Goal: Task Accomplishment & Management: Manage account settings

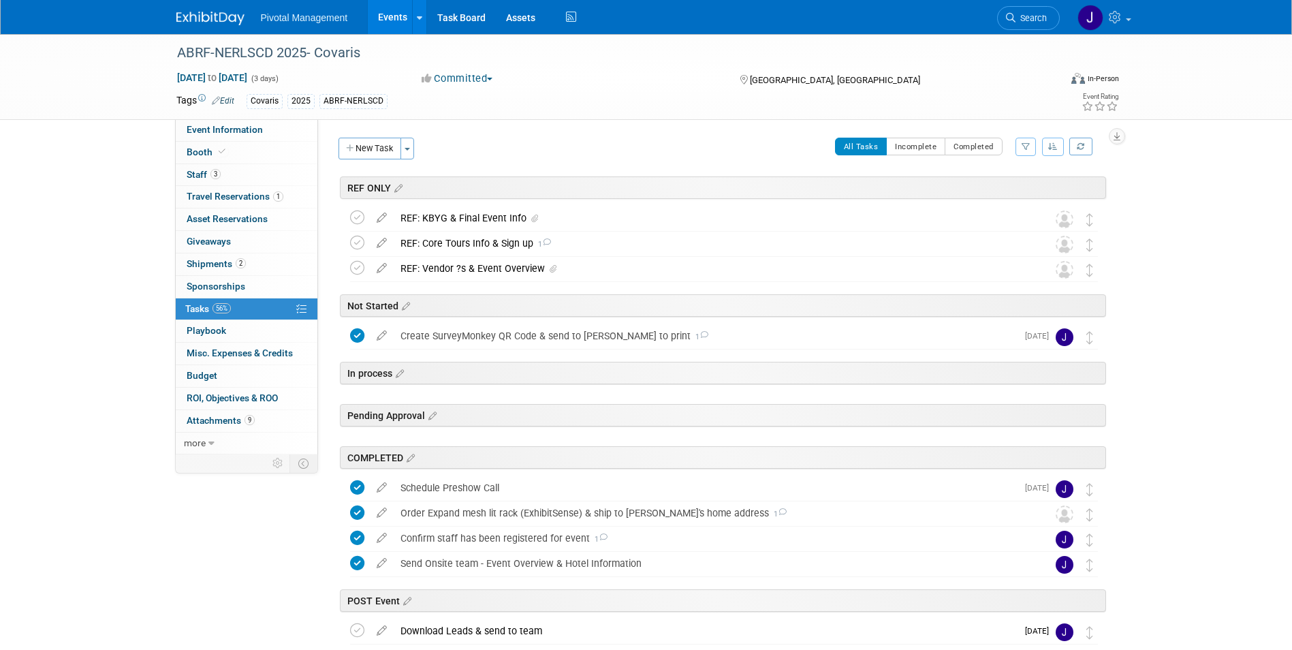
click at [203, 26] on div "Pivotal Management Events Add Event Bulk Upload Events Shareable Event Boards R…" at bounding box center [646, 17] width 940 height 34
click at [1025, 19] on span "Search" at bounding box center [1031, 18] width 31 height 10
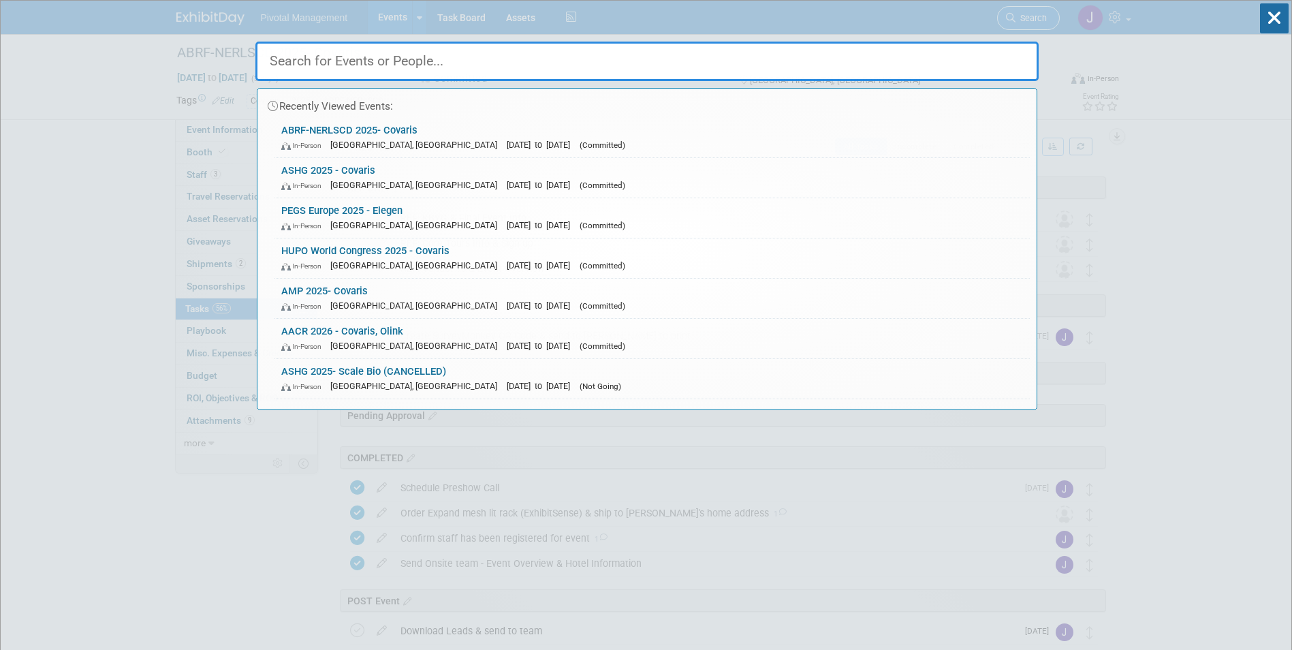
drag, startPoint x: 1025, startPoint y: 19, endPoint x: 578, endPoint y: 76, distance: 450.4
click at [1011, 21] on div "Recently Viewed Events: ABRF-NERLSCD 2025- Covaris In-Person New Haven, CT Oct …" at bounding box center [646, 205] width 783 height 409
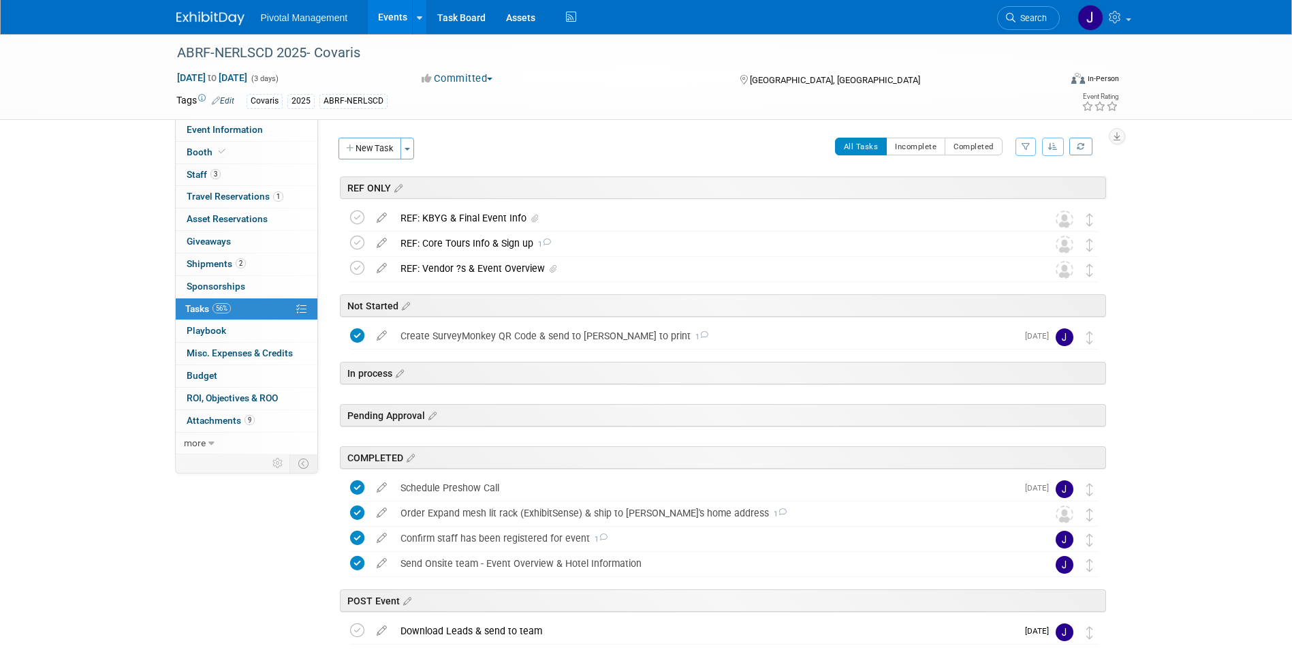
click at [573, 74] on div "Committed Committed Considering Not Going Need to Research Visibility/No Suppor…" at bounding box center [567, 79] width 301 height 15
click at [1037, 7] on link "Search" at bounding box center [1028, 18] width 63 height 24
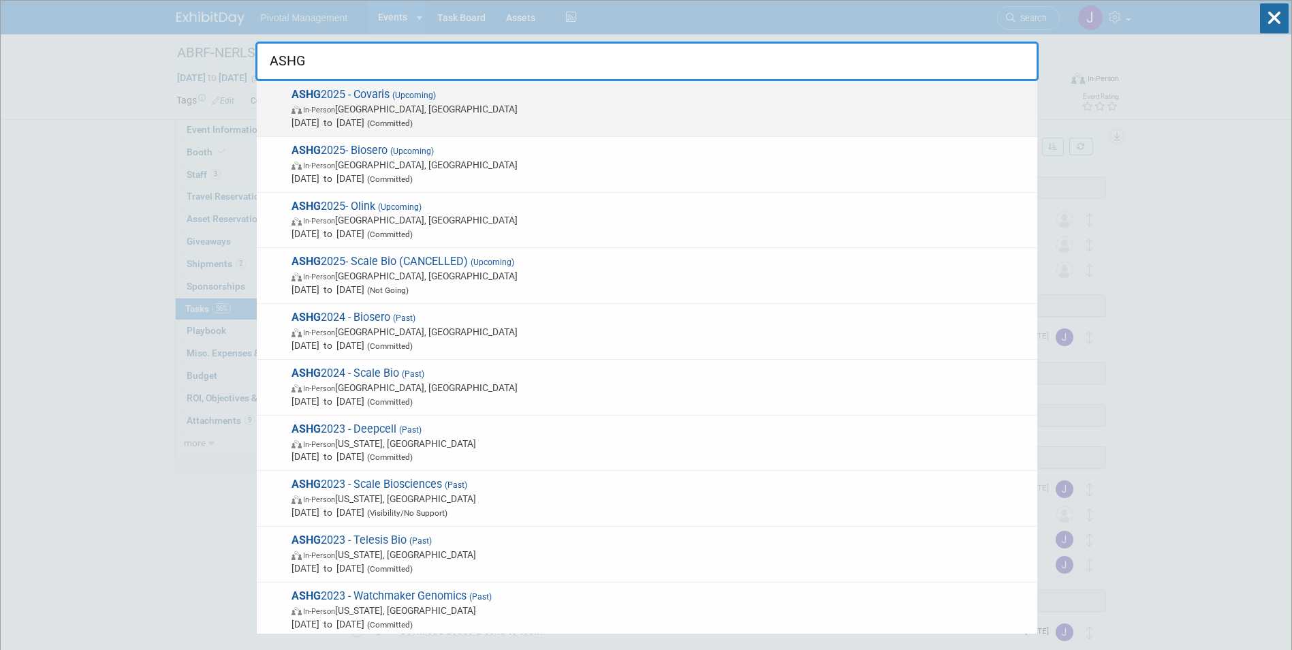
type input "ASHG"
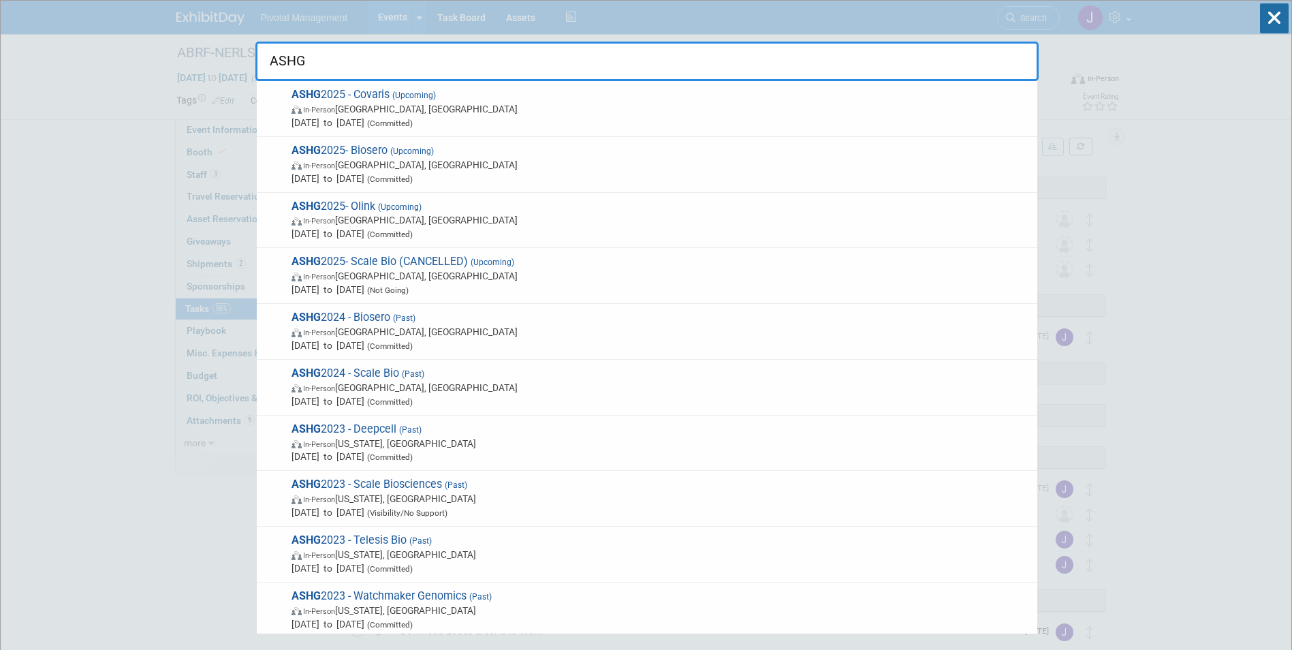
click at [711, 125] on span "Oct 15, 2025 to Oct 17, 2025 (Committed)" at bounding box center [661, 123] width 739 height 14
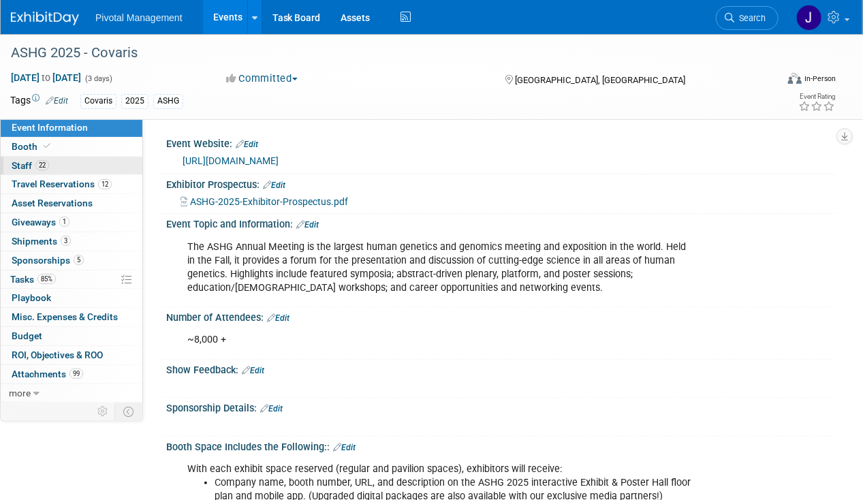
click at [68, 166] on link "22 Staff 22" at bounding box center [72, 166] width 142 height 18
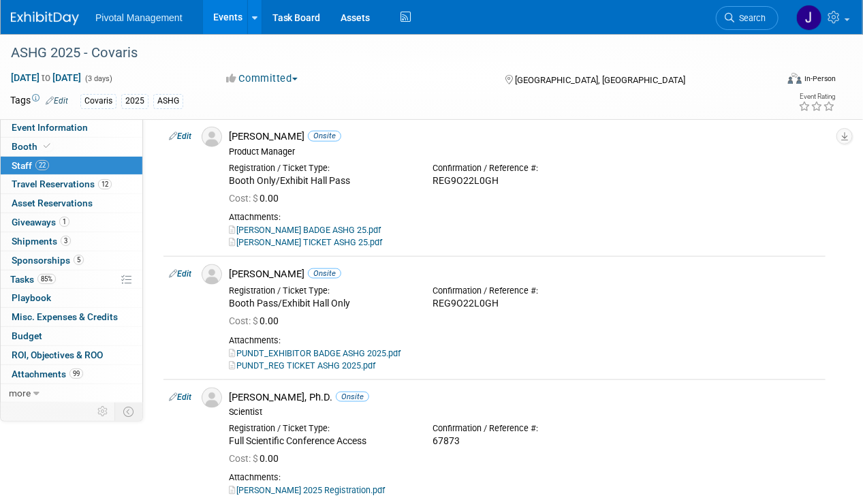
scroll to position [613, 0]
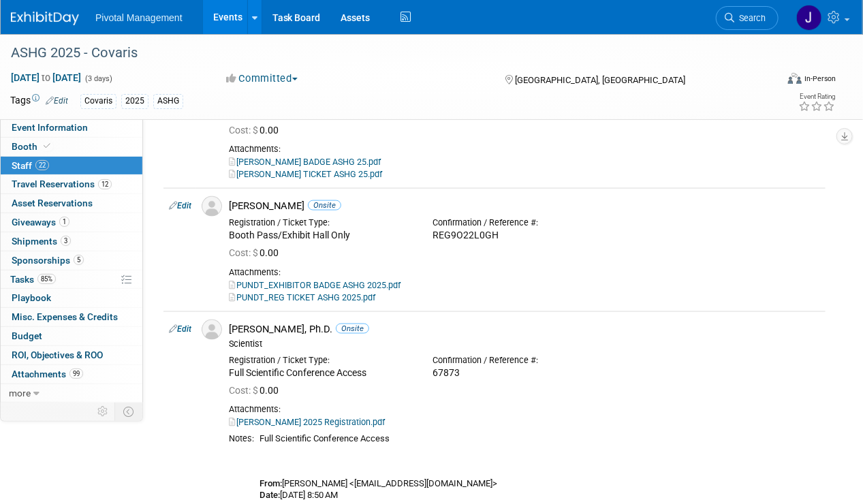
click at [186, 203] on link "Edit" at bounding box center [180, 206] width 22 height 10
select select "5dd34415-bb11-4b83-ab0a-3ffb58868148"
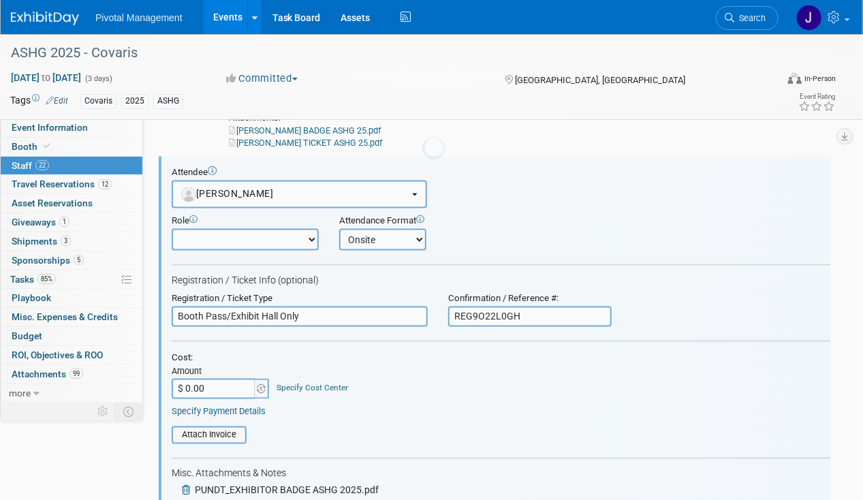
scroll to position [0, 0]
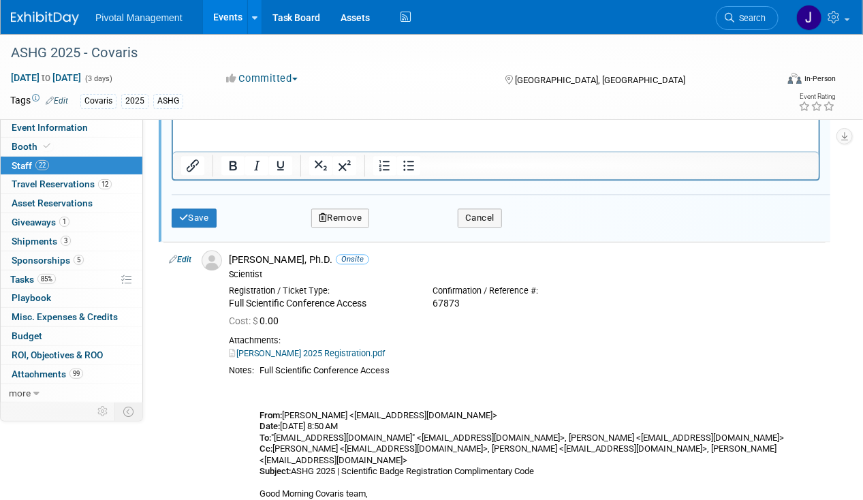
click at [200, 117] on html at bounding box center [495, 107] width 646 height 19
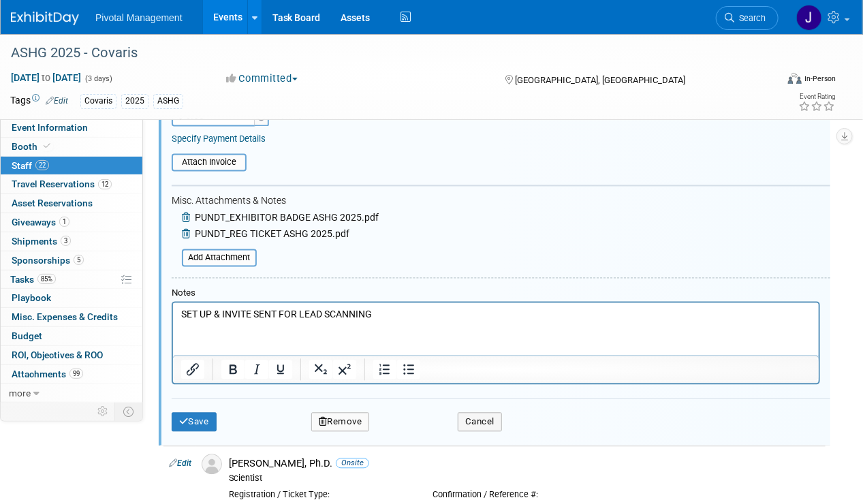
click at [217, 312] on p "SET UP & INVITE SENT FOR LEAD SCANNING" at bounding box center [496, 315] width 630 height 14
click at [292, 302] on html "SET UP AS MANAGER + INVITE SENT FOR LEAD SCANNING" at bounding box center [495, 311] width 646 height 19
click at [298, 317] on p "SET UP AS MANAGER + INVITE SENT FOR LEAD SCANNING" at bounding box center [496, 315] width 630 height 14
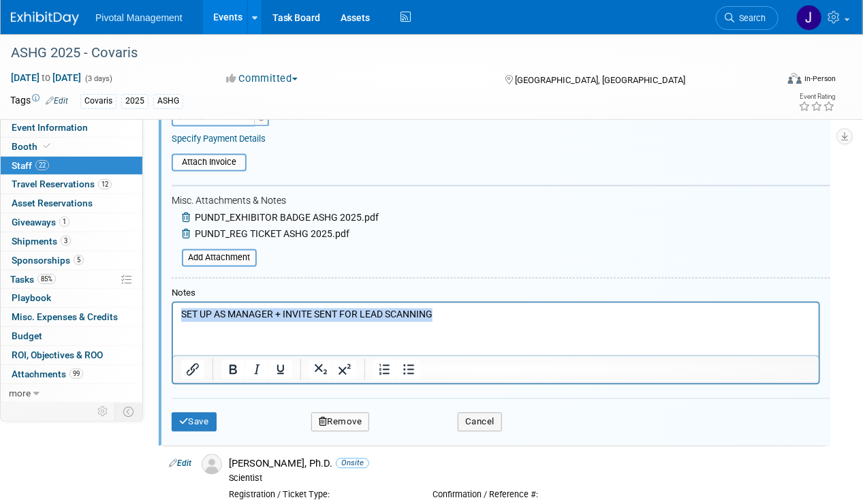
copy p "SET UP AS MANAGER + INVITE SENT FOR LEAD SCANNING"
click at [204, 406] on div "Save Remove Cancel" at bounding box center [501, 420] width 659 height 44
click at [205, 413] on button "Save" at bounding box center [194, 422] width 45 height 19
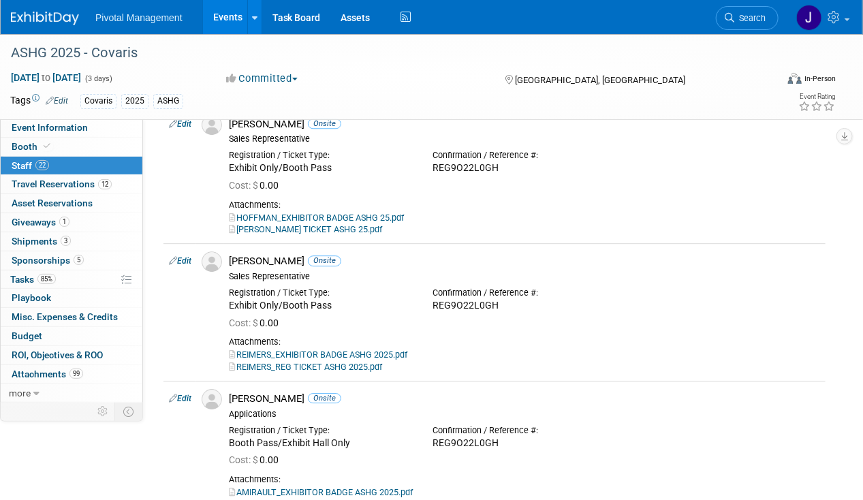
scroll to position [1394, 0]
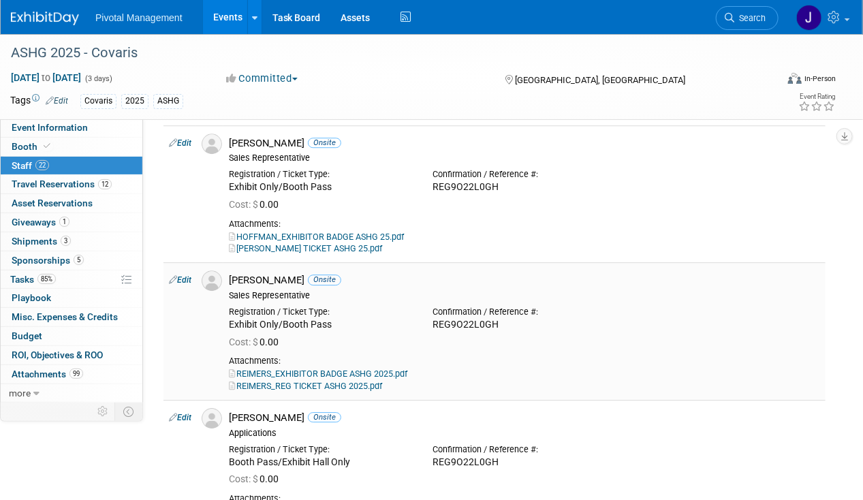
click at [191, 275] on link "Edit" at bounding box center [180, 280] width 22 height 10
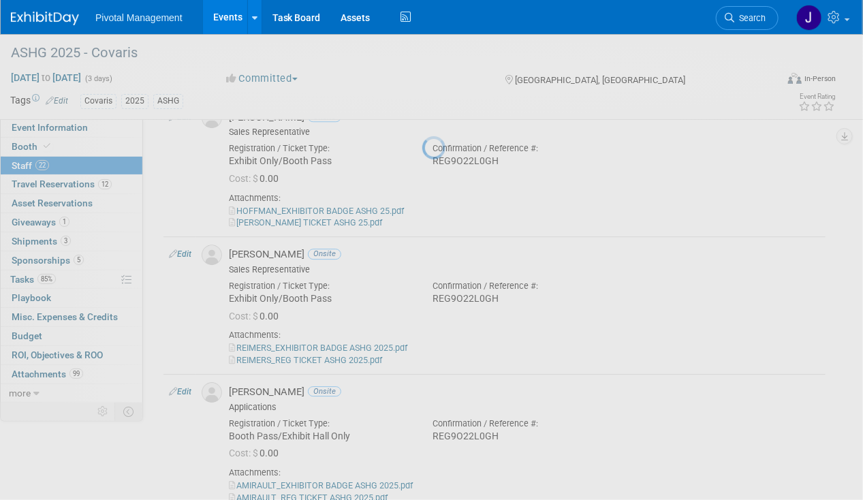
select select "9363b04e-9ff4-4427-9d42-dd775c01ceb0"
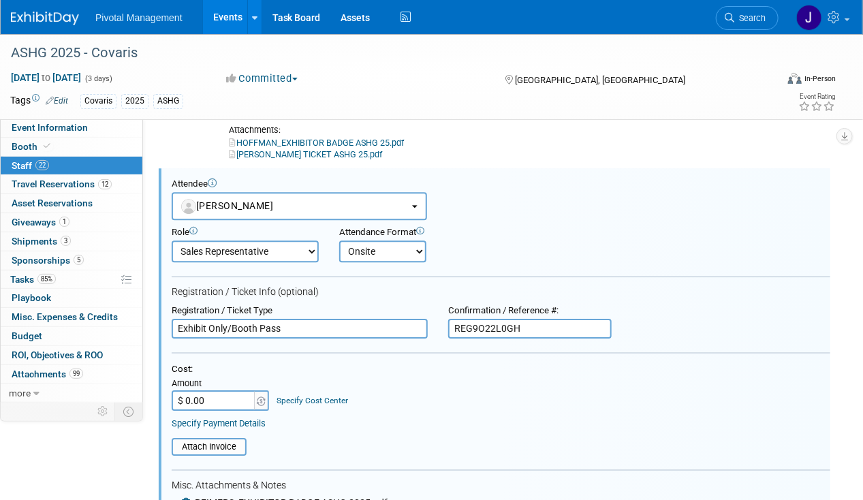
scroll to position [1760, 0]
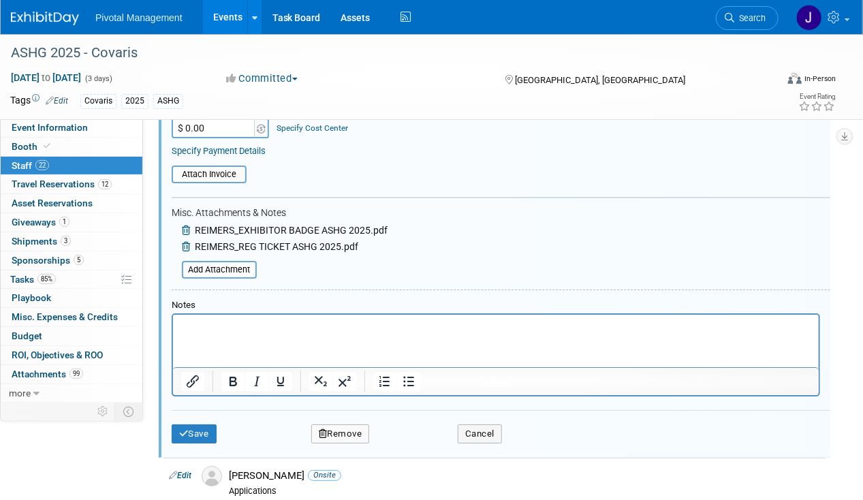
click at [217, 322] on p "Rich Text Area. Press ALT-0 for help." at bounding box center [496, 327] width 630 height 14
click at [197, 424] on button "Save" at bounding box center [194, 433] width 45 height 19
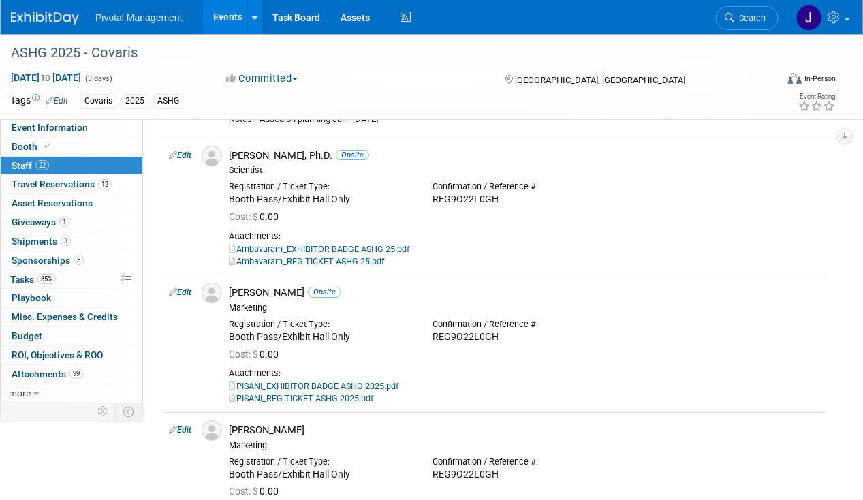
scroll to position [1896, 0]
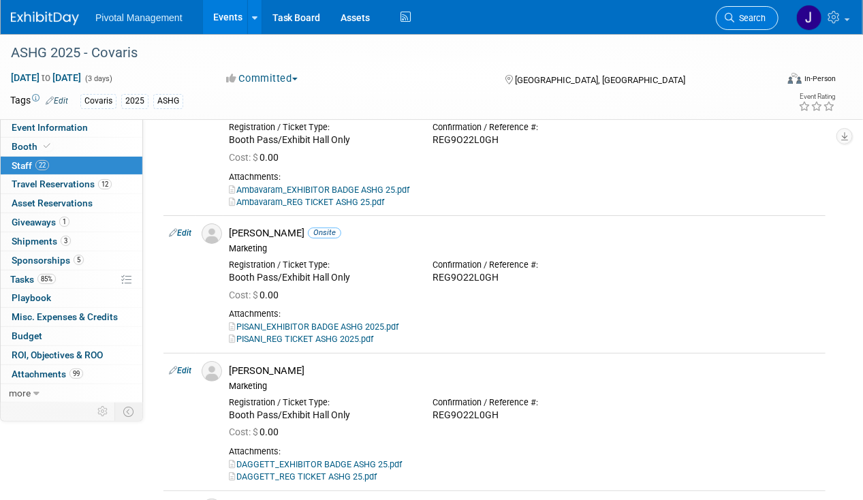
click at [742, 25] on link "Search" at bounding box center [747, 18] width 63 height 24
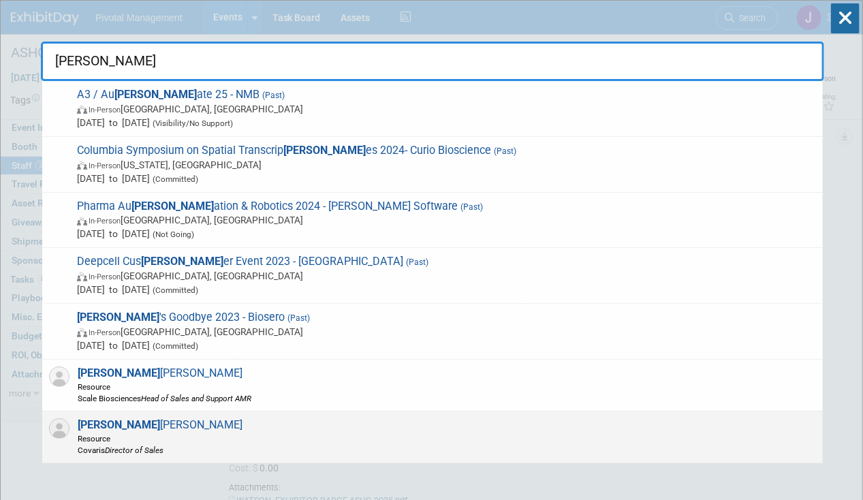
type input "TOM"
click at [324, 419] on div "Tom O'Hare Resource Covaris Director of Sales" at bounding box center [432, 437] width 781 height 52
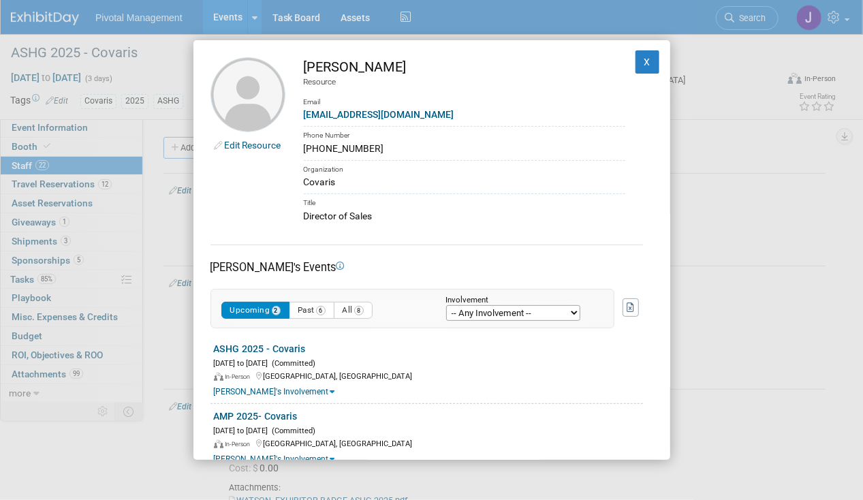
drag, startPoint x: 379, startPoint y: 67, endPoint x: 300, endPoint y: 72, distance: 79.2
click at [300, 72] on td "Tom O'Hare Resource Email tohare@covaris.com Phone Number (443) 252-1081 Organi…" at bounding box center [455, 140] width 340 height 166
copy div "[PERSON_NAME]"
click at [407, 188] on td "Tom O'Hare Resource Email tohare@covaris.com Phone Number (443) 252-1081 Organi…" at bounding box center [455, 140] width 340 height 166
drag, startPoint x: 398, startPoint y: 113, endPoint x: 285, endPoint y: 118, distance: 112.5
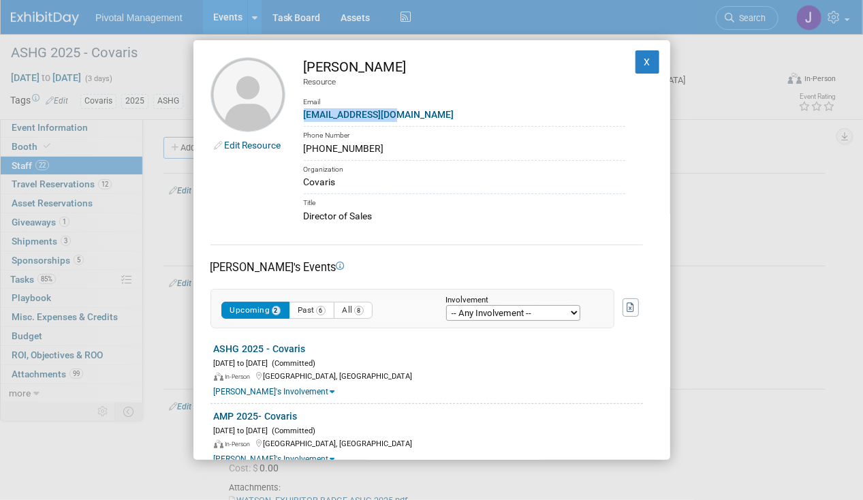
click at [285, 118] on td "Tom O'Hare Resource Email tohare@covaris.com Phone Number (443) 252-1081 Organi…" at bounding box center [455, 140] width 340 height 166
copy link "tohare@covaris.com"
click at [425, 130] on div "Phone Number" at bounding box center [465, 134] width 322 height 16
drag, startPoint x: 379, startPoint y: 215, endPoint x: 304, endPoint y: 216, distance: 74.9
click at [304, 216] on div "Director of Sales" at bounding box center [465, 216] width 322 height 14
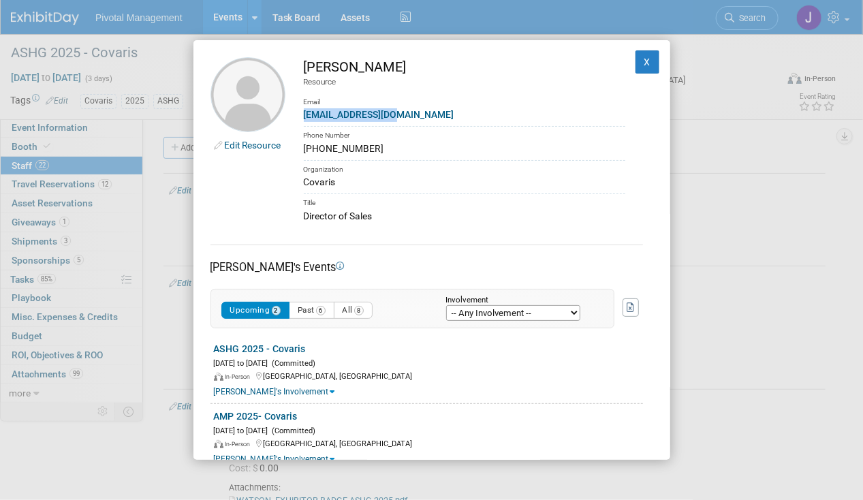
copy div "Director of Sales"
click at [636, 65] on button "X" at bounding box center [648, 61] width 25 height 23
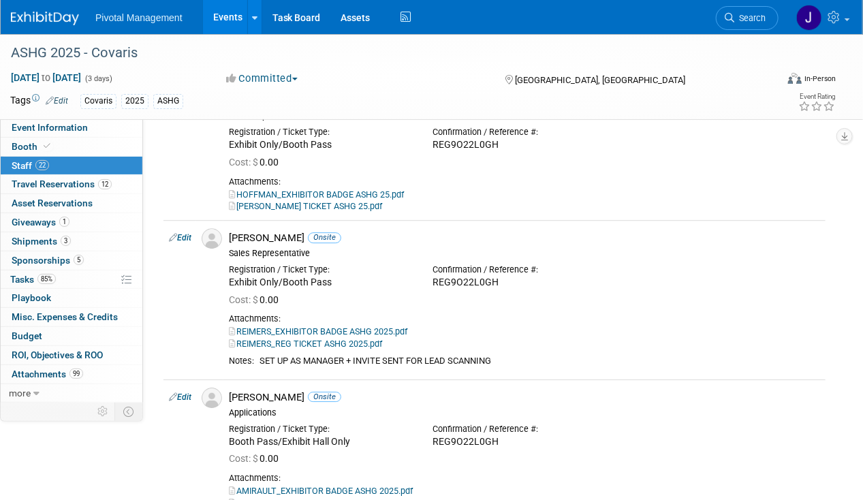
scroll to position [1499, 0]
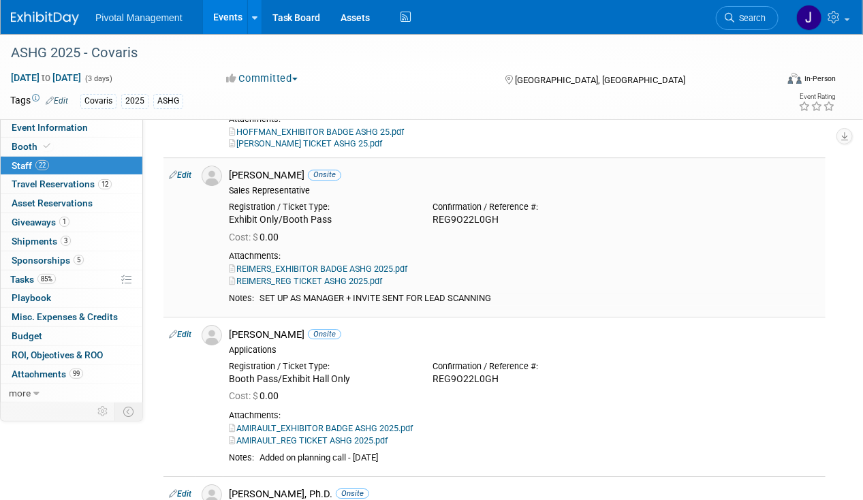
drag, startPoint x: 260, startPoint y: 286, endPoint x: 529, endPoint y: 287, distance: 269.1
click at [529, 293] on div "SET UP AS MANAGER + INVITE SENT FOR LEAD SCANNING" at bounding box center [540, 299] width 561 height 12
copy div "SET UP AS MANAGER + INVITE SENT FOR LEAD SCANNING"
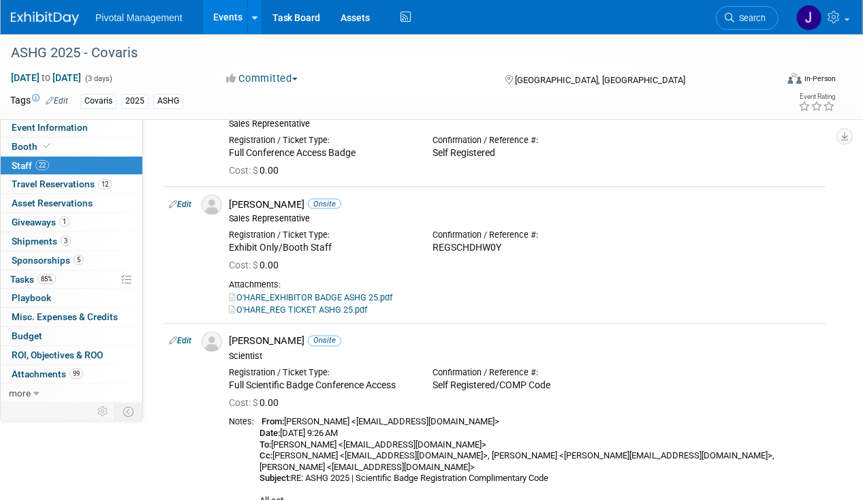
scroll to position [2725, 0]
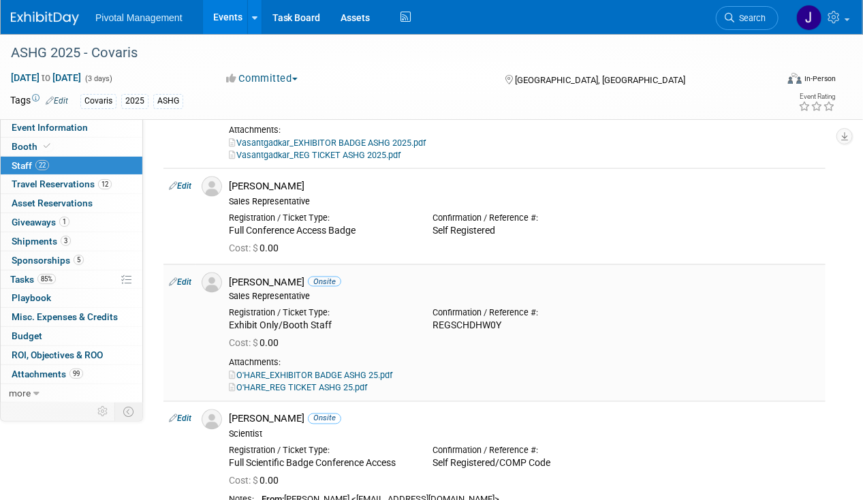
click at [189, 272] on td "Edit" at bounding box center [179, 333] width 33 height 138
click at [187, 277] on link "Edit" at bounding box center [180, 282] width 22 height 10
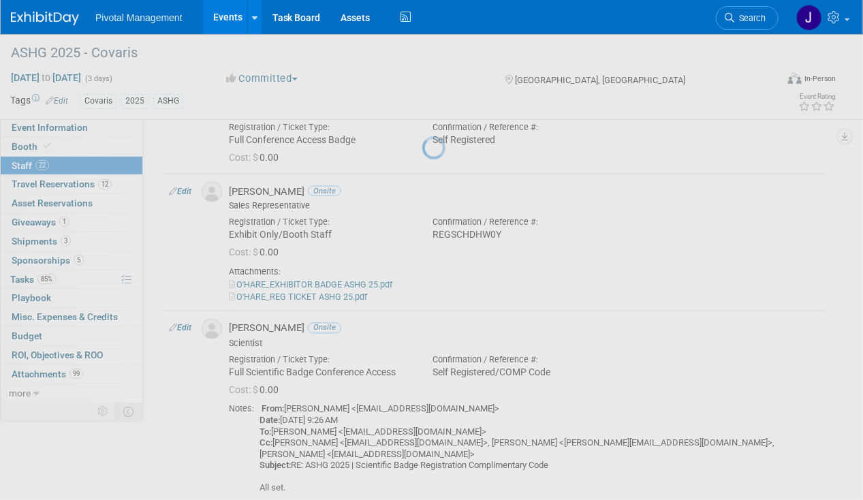
select select "5d708e2c-554e-427f-bf3a-8ad6a3b0873f"
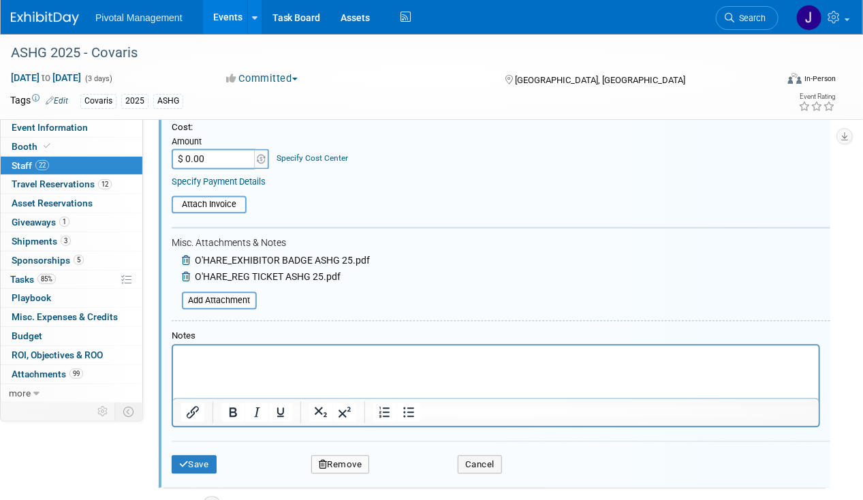
scroll to position [3090, 0]
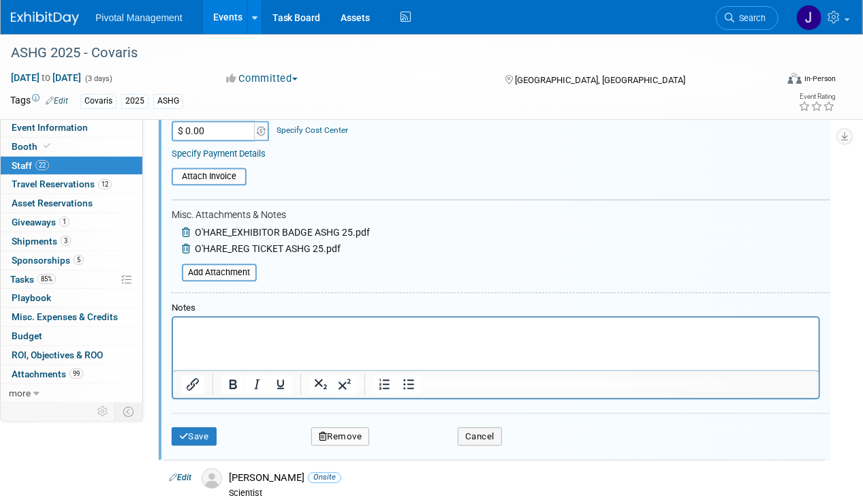
click at [261, 335] on p "Rich Text Area. Press ALT-0 for help." at bounding box center [496, 329] width 630 height 14
click at [196, 427] on button "Save" at bounding box center [194, 436] width 45 height 19
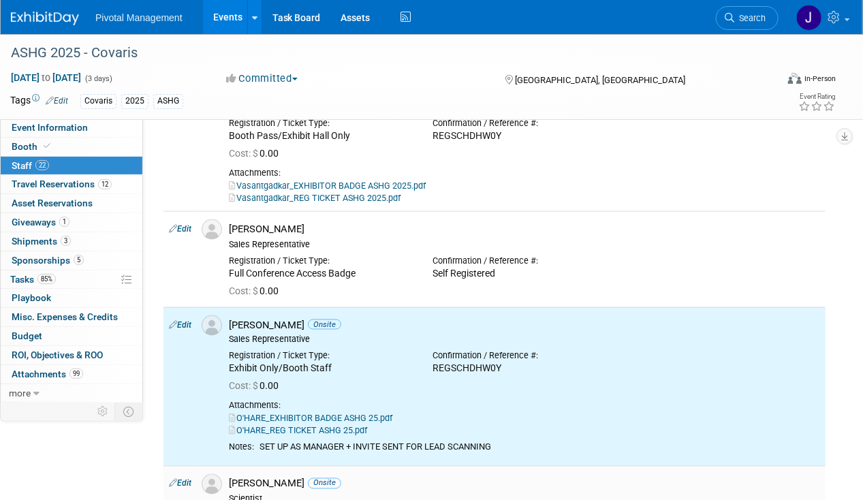
scroll to position [2614, 0]
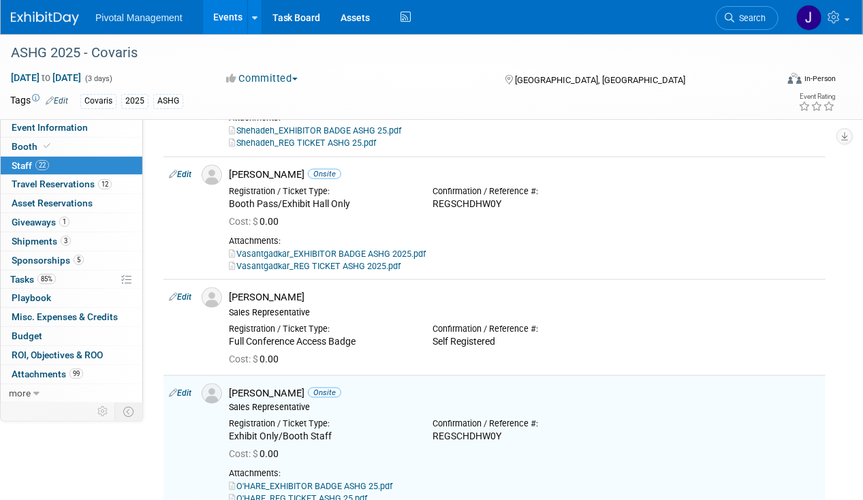
click at [178, 292] on link "Edit" at bounding box center [180, 297] width 22 height 10
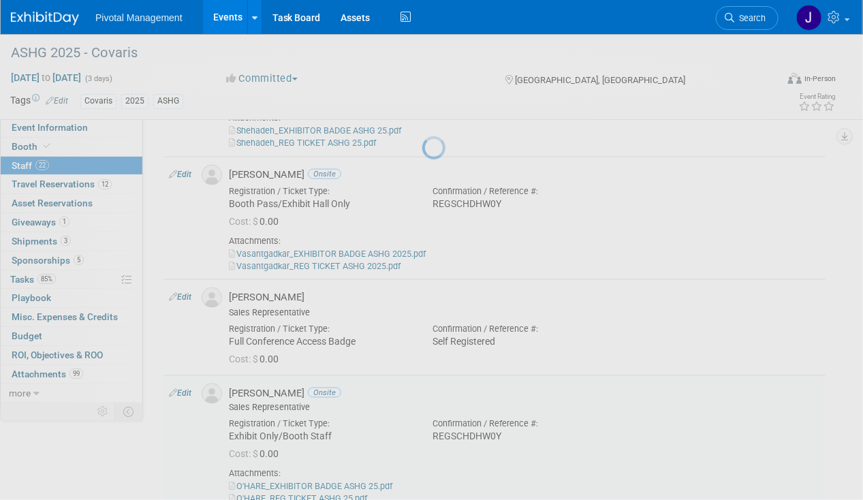
select select "8924b151-304e-4209-bd65-fe7ae52abedc"
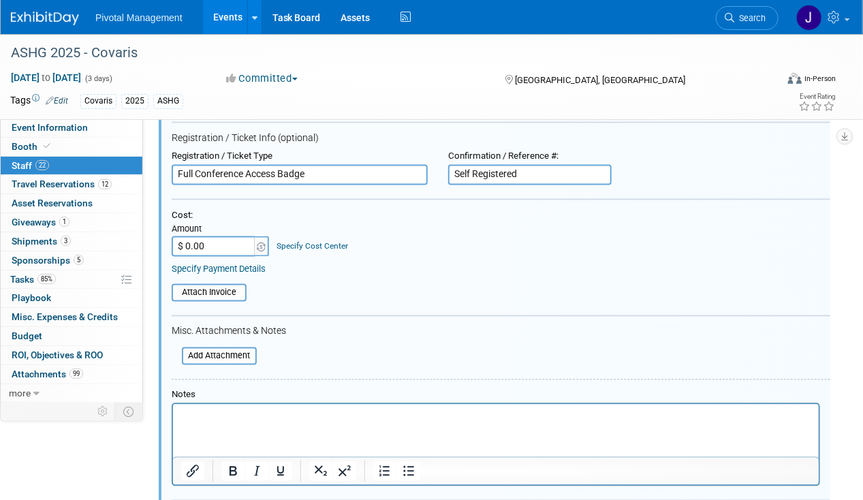
scroll to position [2927, 0]
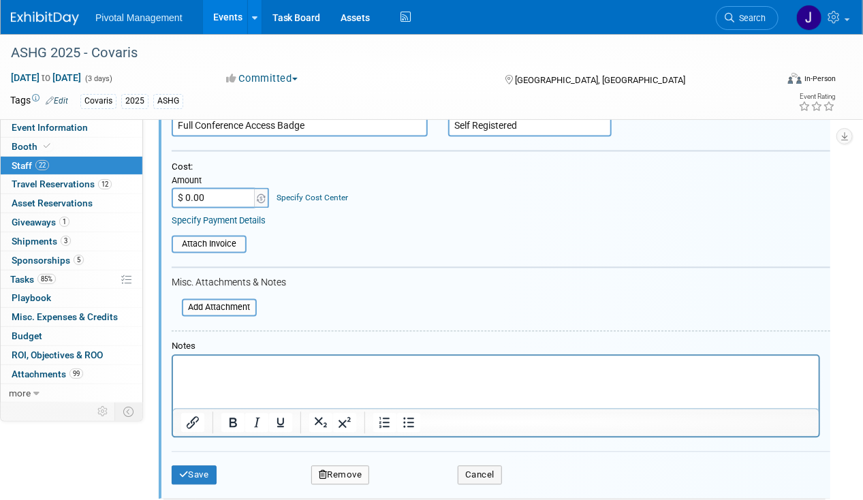
click at [221, 375] on html at bounding box center [495, 365] width 646 height 19
click at [195, 466] on button "Save" at bounding box center [194, 475] width 45 height 19
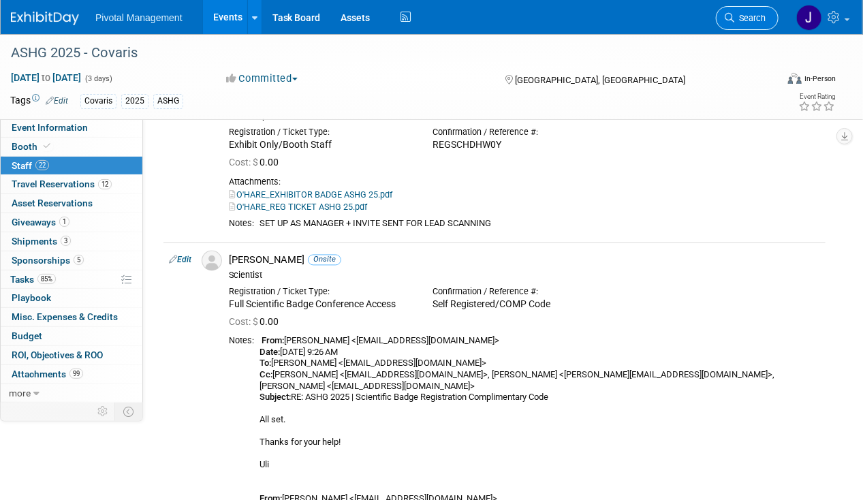
click at [762, 13] on span "Search" at bounding box center [749, 18] width 31 height 10
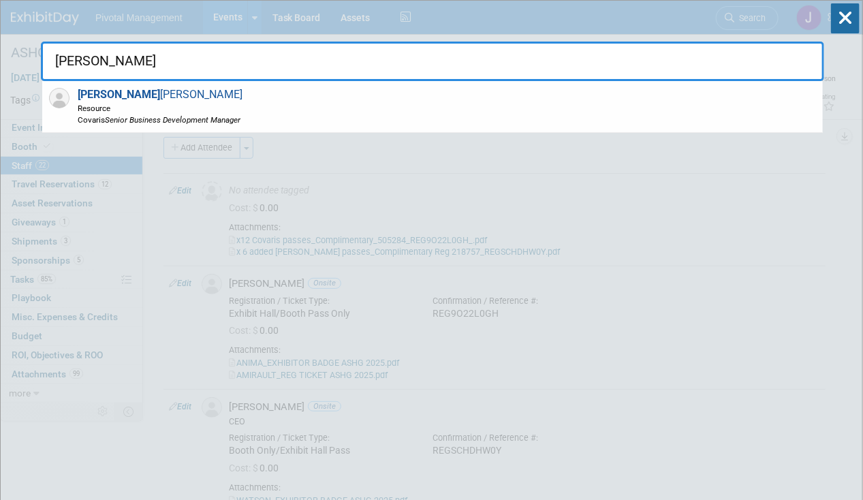
click at [324, 110] on div "Sujash Chatterjee Resource Covaris Senior Business Development Manager" at bounding box center [432, 107] width 781 height 52
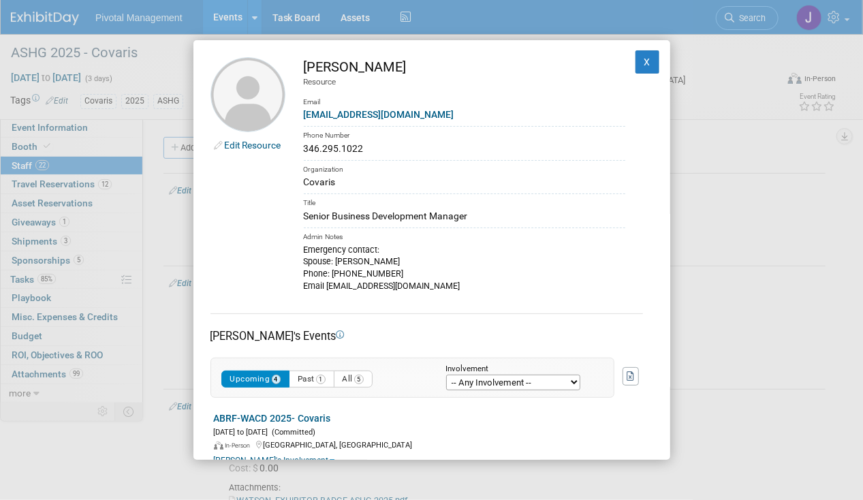
drag, startPoint x: 307, startPoint y: 63, endPoint x: 341, endPoint y: 65, distance: 34.2
click at [341, 65] on div "[PERSON_NAME]" at bounding box center [465, 67] width 322 height 20
copy div "Sujash"
drag, startPoint x: 301, startPoint y: 219, endPoint x: 503, endPoint y: 221, distance: 201.6
click at [503, 221] on td "Sujash Chatterjee Resource Email schatterjee@covaris.com Phone Number 346.295.1…" at bounding box center [455, 174] width 340 height 235
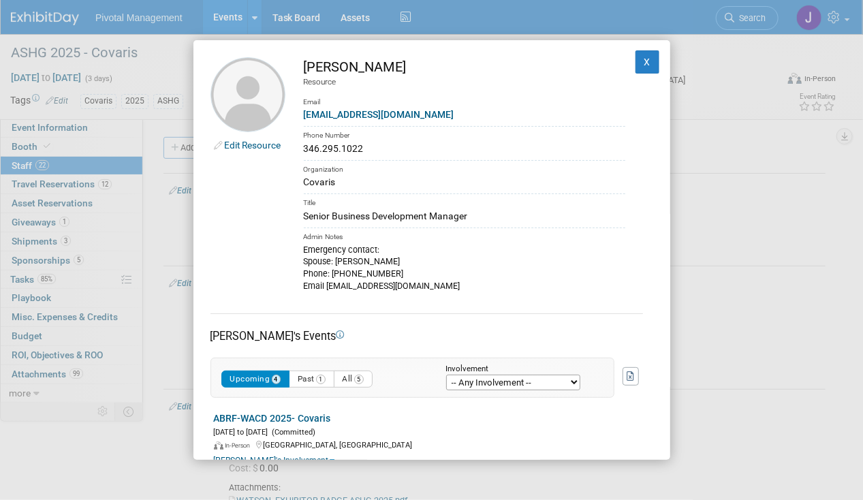
copy div "Senior Business Development Manager"
click at [638, 59] on button "X" at bounding box center [648, 61] width 25 height 23
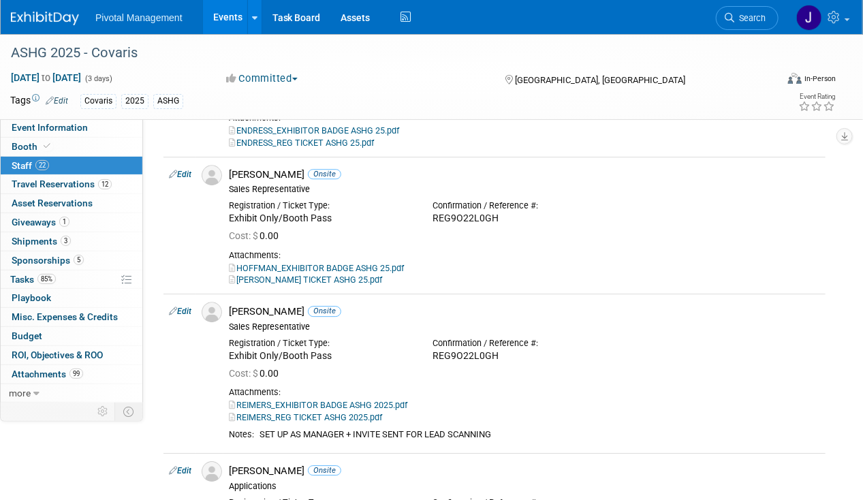
scroll to position [1294, 0]
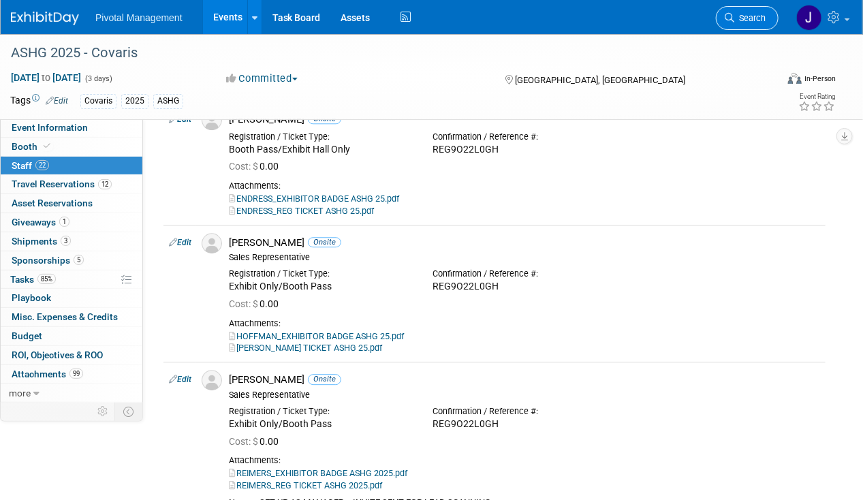
click at [749, 22] on span "Search" at bounding box center [749, 18] width 31 height 10
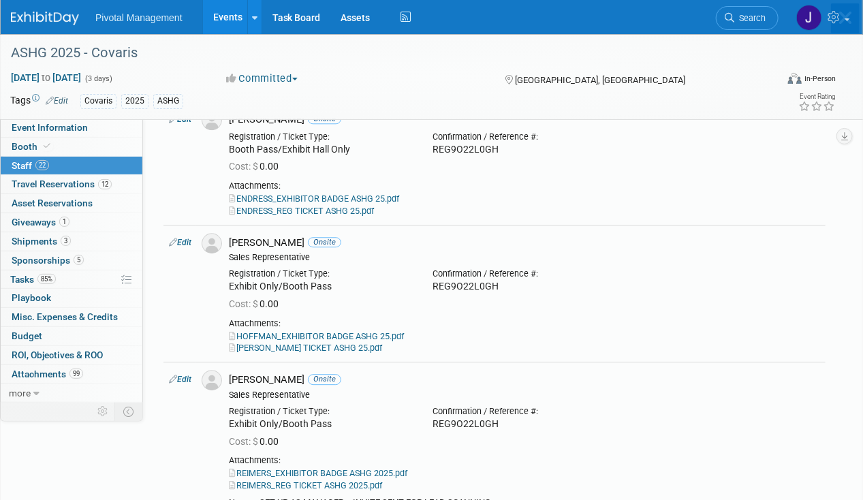
scroll to position [0, 0]
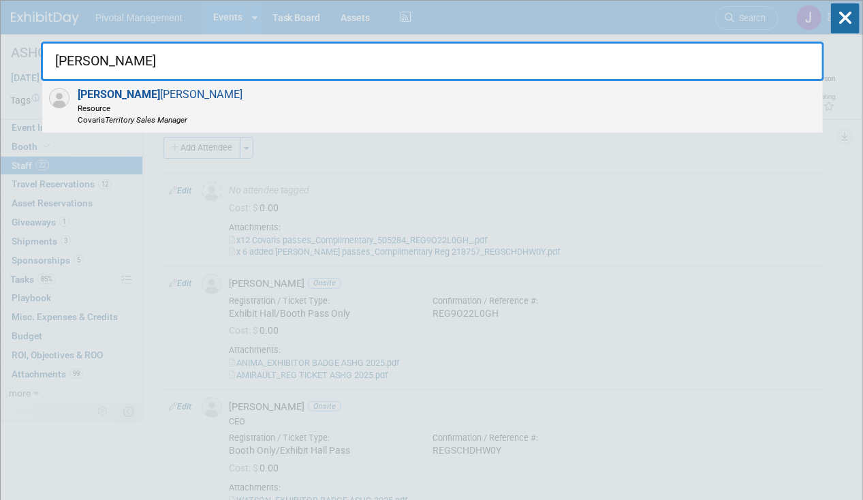
type input "JARED"
click at [210, 87] on div "Jared Hoffman Resource Covaris Territory Sales Manager" at bounding box center [432, 107] width 781 height 52
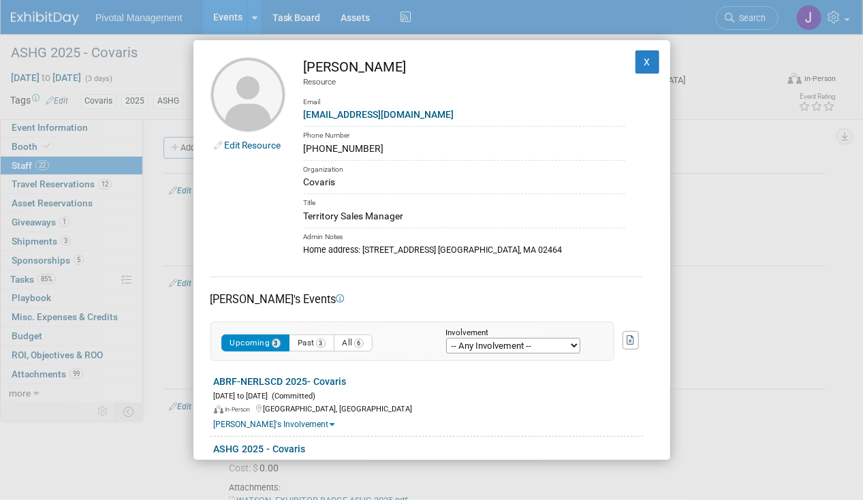
click at [357, 63] on div "[PERSON_NAME]" at bounding box center [465, 67] width 322 height 20
click at [335, 64] on div "[PERSON_NAME]" at bounding box center [465, 67] width 322 height 20
click at [331, 65] on div "[PERSON_NAME]" at bounding box center [465, 67] width 322 height 20
drag, startPoint x: 336, startPoint y: 63, endPoint x: 293, endPoint y: 70, distance: 43.5
click at [293, 70] on td "Jared Hoffman Resource Email jhoffman@covaris.com Phone Number (781) 853-7280 O…" at bounding box center [455, 156] width 340 height 199
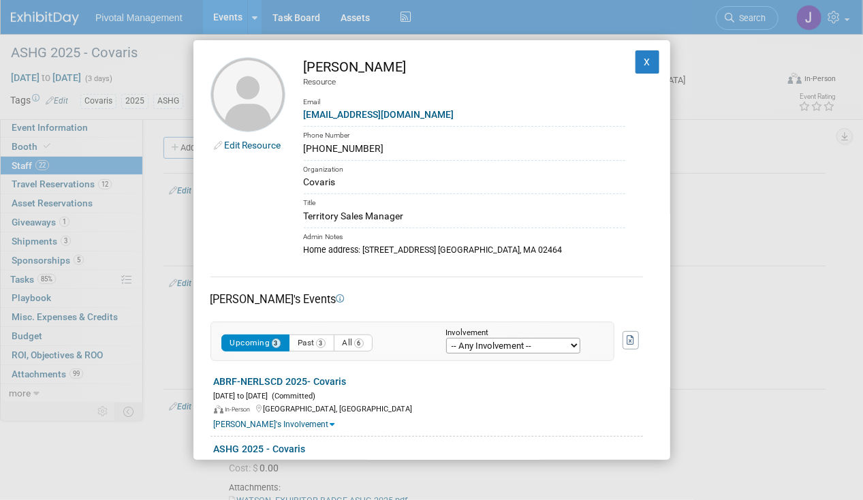
copy div "Jared"
click at [370, 209] on div "Territory Sales Manager" at bounding box center [465, 216] width 322 height 14
click at [370, 214] on div "Territory Sales Manager" at bounding box center [465, 216] width 322 height 14
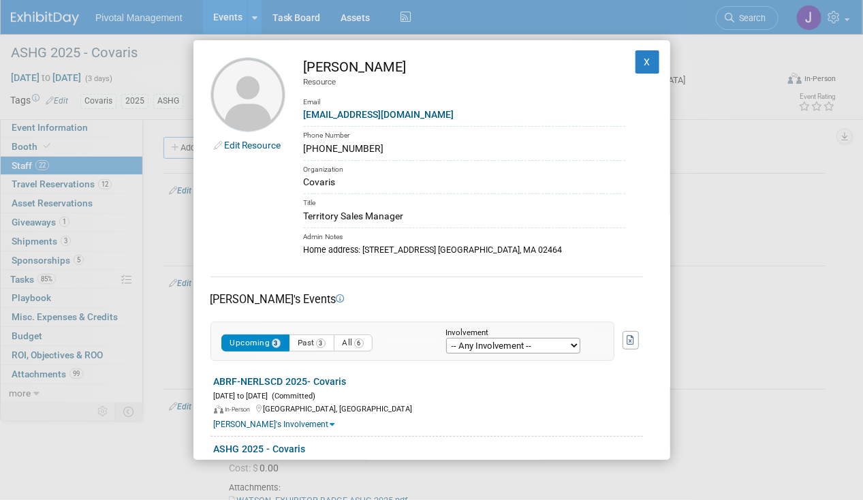
click at [371, 214] on div "Territory Sales Manager" at bounding box center [465, 216] width 322 height 14
click at [632, 74] on td "X" at bounding box center [639, 156] width 28 height 199
click at [636, 59] on button "X" at bounding box center [648, 61] width 25 height 23
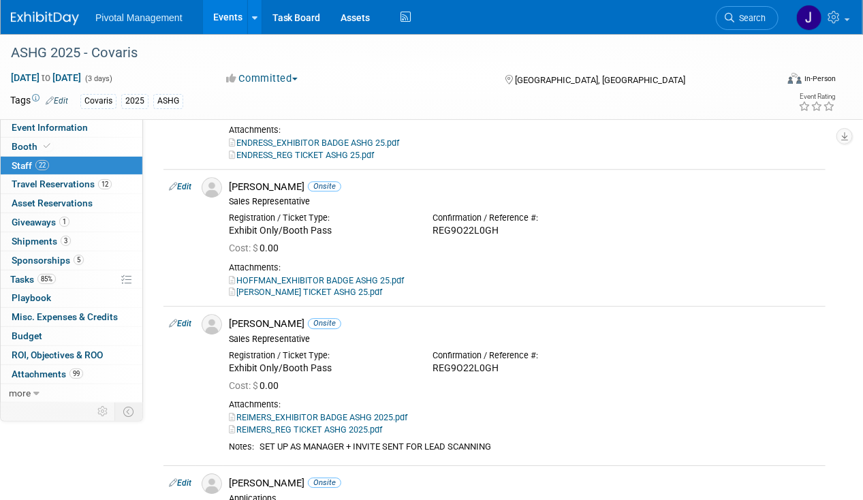
scroll to position [1430, 0]
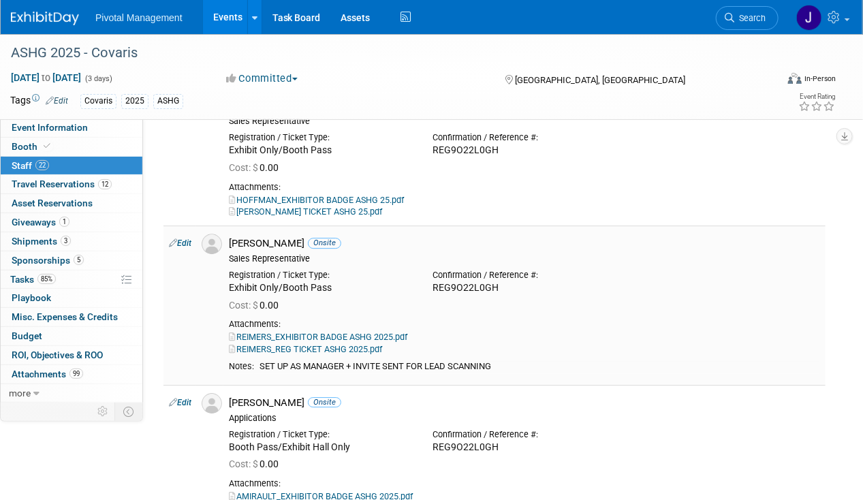
drag, startPoint x: 507, startPoint y: 354, endPoint x: 262, endPoint y: 354, distance: 245.2
click at [262, 361] on div "SET UP AS MANAGER + INVITE SENT FOR LEAD SCANNING" at bounding box center [540, 367] width 561 height 12
copy div "SET UP AS MANAGER + INVITE SENT FOR LEAD SCANNING"
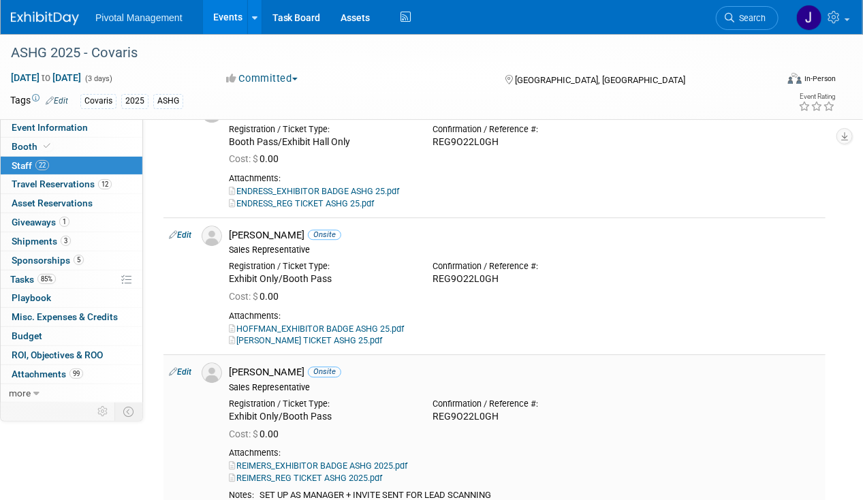
scroll to position [1226, 0]
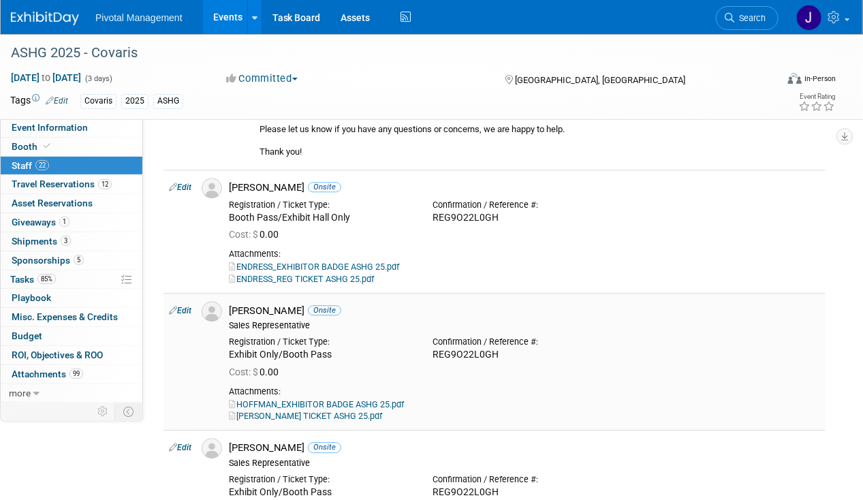
click at [181, 306] on link "Edit" at bounding box center [180, 311] width 22 height 10
select select "598e5033-8948-4e1a-96df-c9ea0ac8b336"
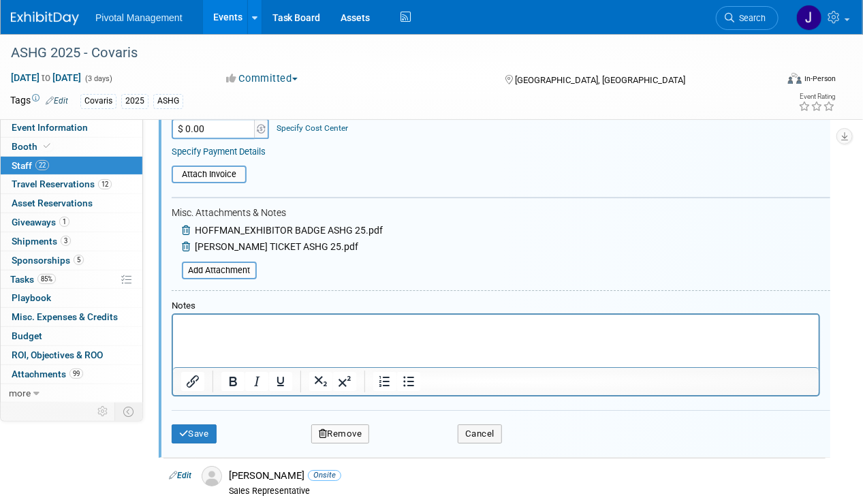
scroll to position [1623, 0]
click at [277, 325] on p "Rich Text Area. Press ALT-0 for help." at bounding box center [496, 326] width 630 height 14
click at [188, 424] on button "Save" at bounding box center [194, 433] width 45 height 19
